Goal: Task Accomplishment & Management: Use online tool/utility

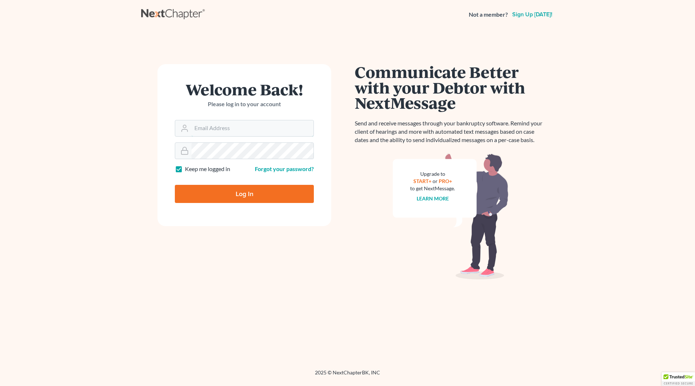
type input "[EMAIL_ADDRESS][DOMAIN_NAME]"
click at [251, 191] on input "Log In" at bounding box center [244, 194] width 139 height 18
type input "Thinking..."
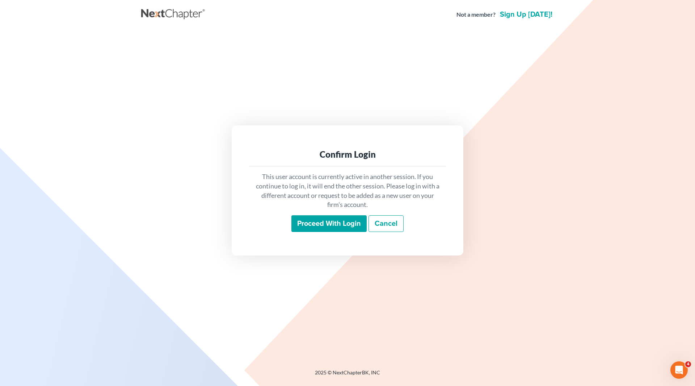
click at [312, 222] on input "Proceed with login" at bounding box center [328, 223] width 75 height 17
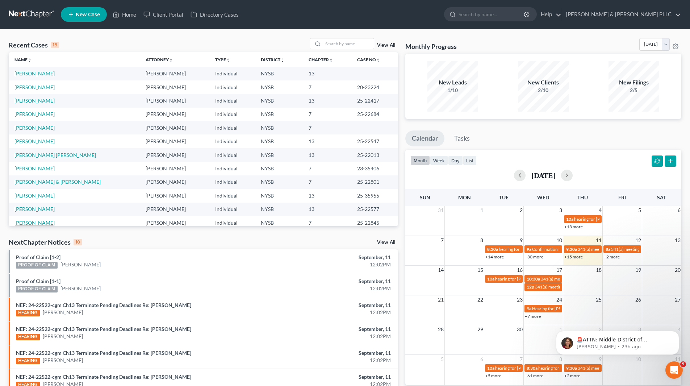
click at [41, 224] on link "[PERSON_NAME]" at bounding box center [34, 222] width 40 height 6
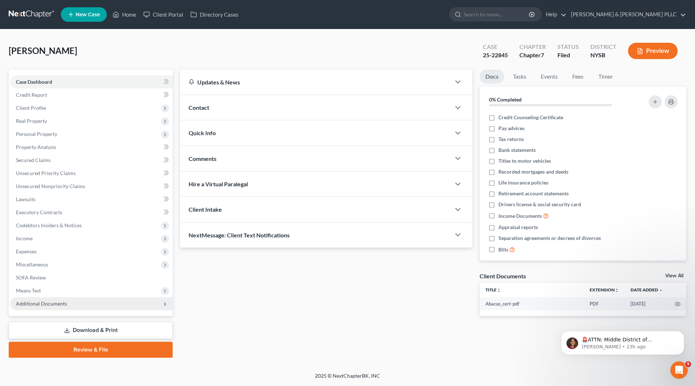
click at [58, 303] on span "Additional Documents" at bounding box center [41, 303] width 51 height 6
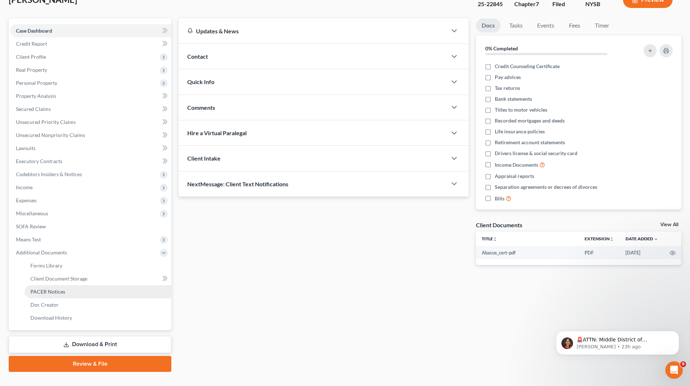
scroll to position [64, 0]
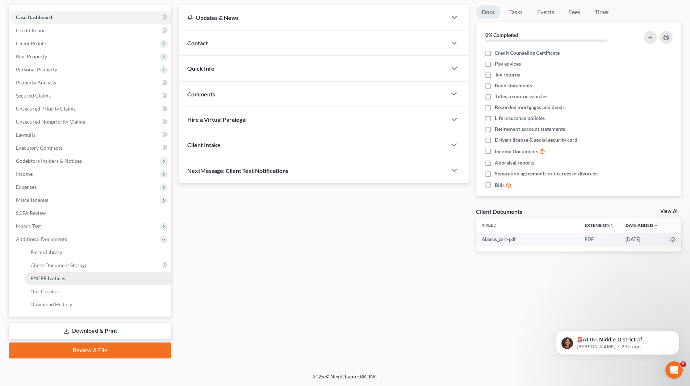
click at [58, 279] on span "PACER Notices" at bounding box center [47, 278] width 35 height 6
